Goal: Find contact information: Find contact information

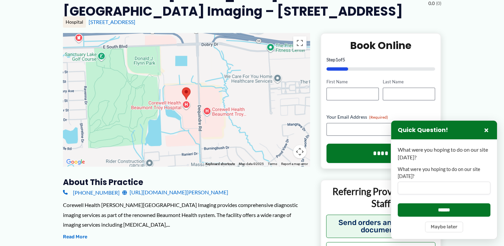
scroll to position [3, 0]
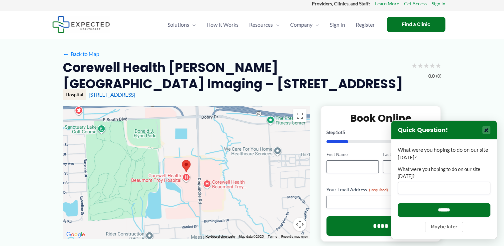
click at [486, 133] on button "×" at bounding box center [487, 130] width 8 height 8
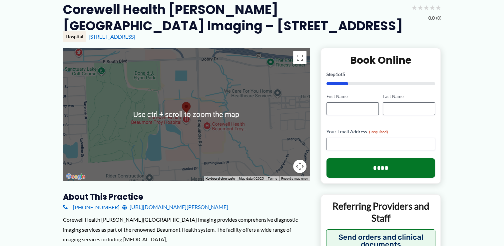
scroll to position [67, 0]
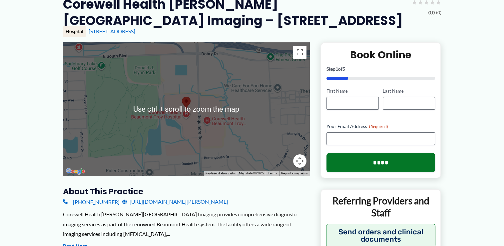
click at [291, 192] on h3 "About this practice" at bounding box center [186, 191] width 247 height 10
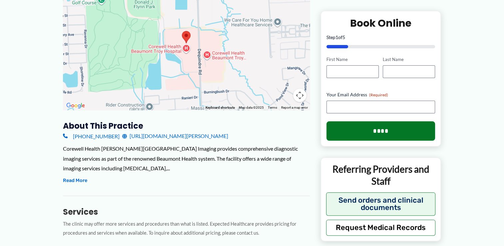
scroll to position [133, 0]
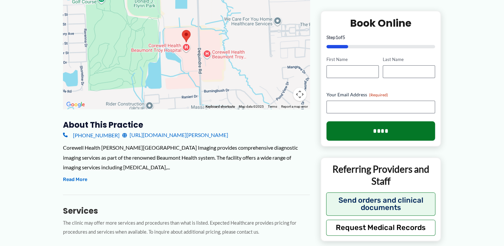
click at [101, 127] on h3 "About this practice" at bounding box center [186, 125] width 247 height 10
click at [125, 135] on link "[URL][DOMAIN_NAME][PERSON_NAME]" at bounding box center [175, 135] width 106 height 10
